Goal: Transaction & Acquisition: Purchase product/service

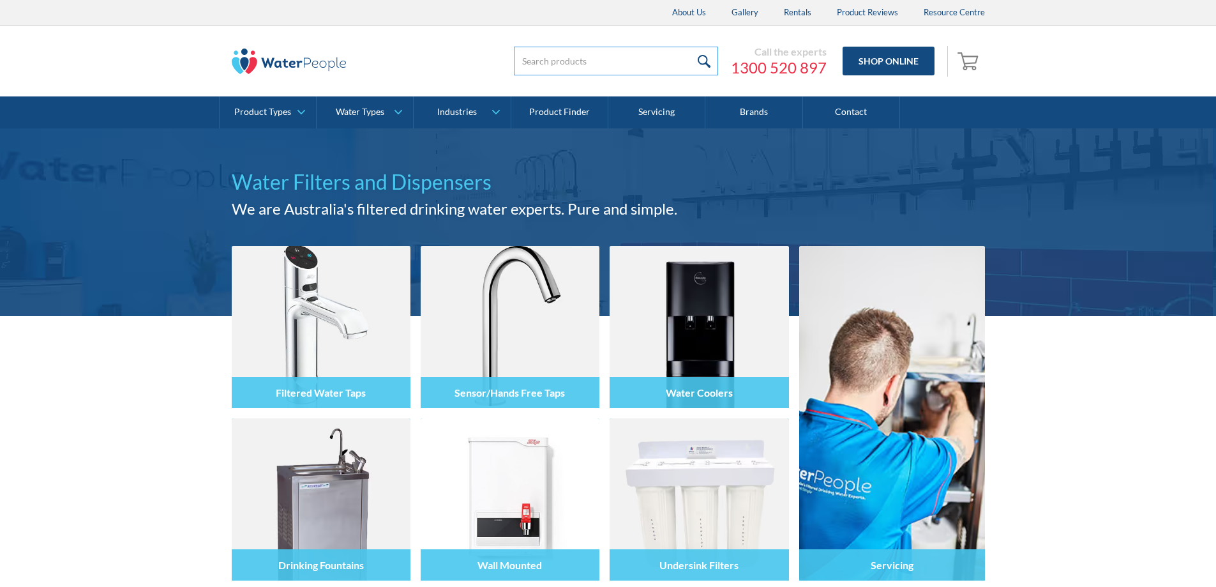
click at [670, 66] on input "search" at bounding box center [616, 61] width 204 height 29
type input "93701"
click at [691, 47] on input "submit" at bounding box center [704, 61] width 27 height 29
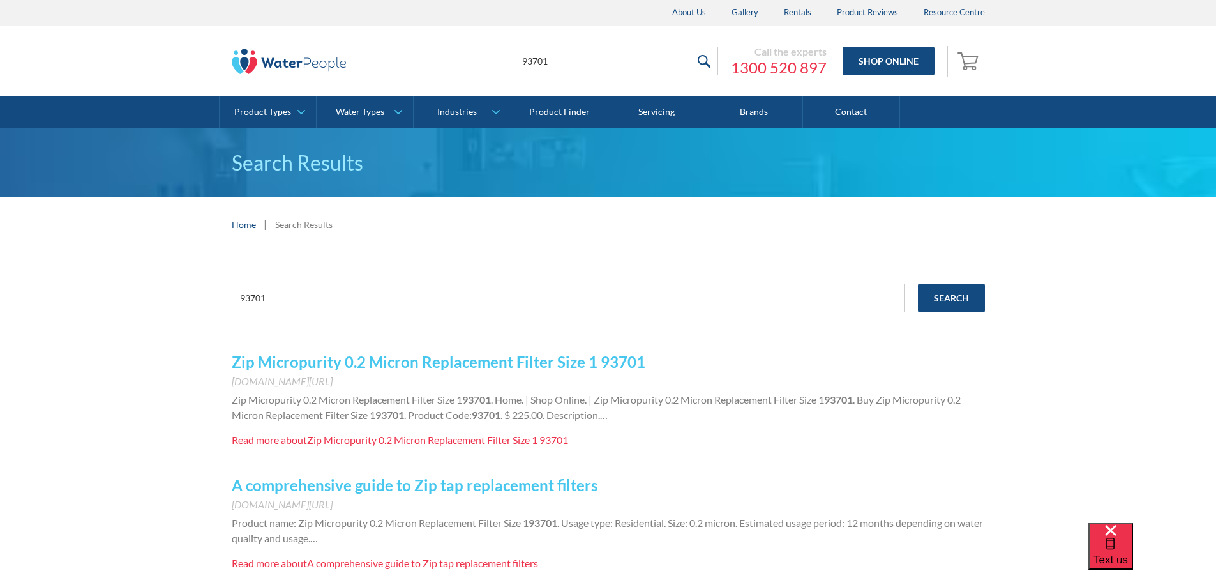
click at [527, 361] on link "Zip Micropurity 0.2 Micron Replacement Filter Size 1 93701" at bounding box center [439, 361] width 414 height 19
